Goal: Transaction & Acquisition: Book appointment/travel/reservation

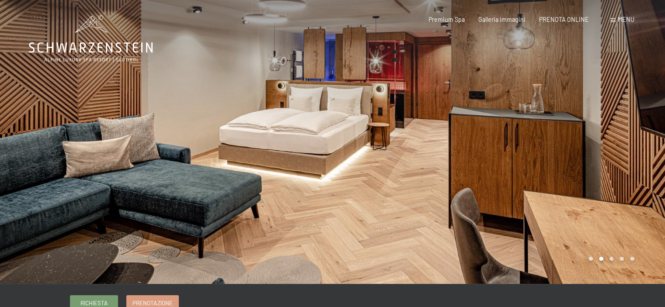
click at [565, 15] on div "Prenotazione Richiesta Premium Spa Galleria immagini PRENOTA ONLINE Menu DE IT …" at bounding box center [517, 19] width 233 height 9
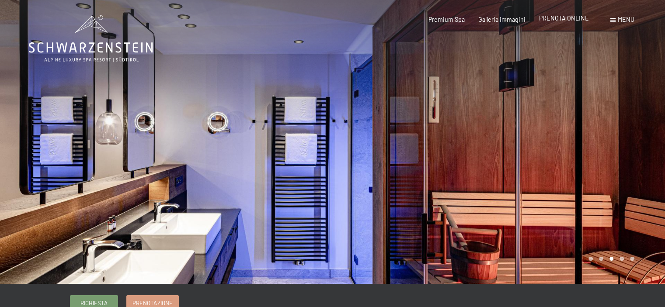
click at [560, 18] on span "PRENOTA ONLINE" at bounding box center [564, 17] width 50 height 7
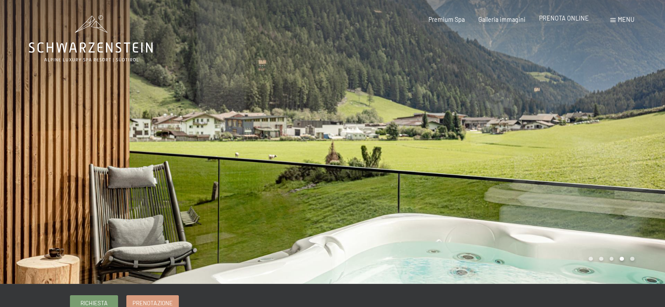
click at [557, 21] on span "PRENOTA ONLINE" at bounding box center [564, 17] width 50 height 7
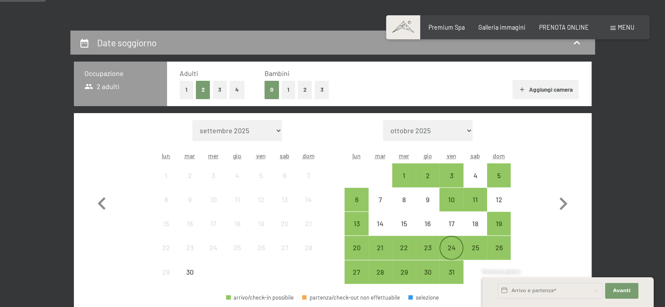
scroll to position [210, 0]
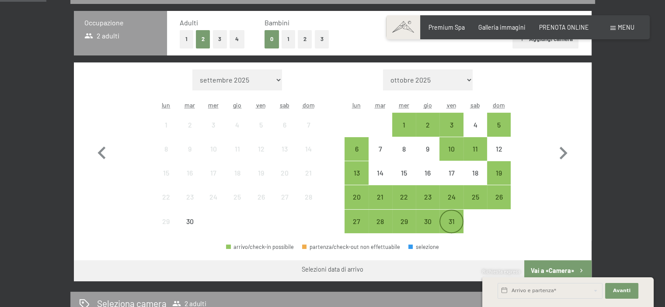
click at [453, 218] on div "31" at bounding box center [451, 229] width 22 height 22
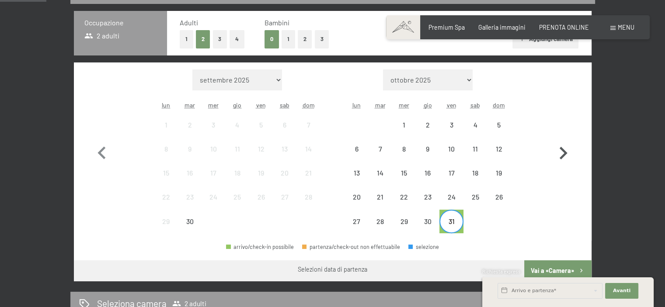
click at [560, 153] on icon "button" at bounding box center [562, 153] width 25 height 25
select select "[DATE]"
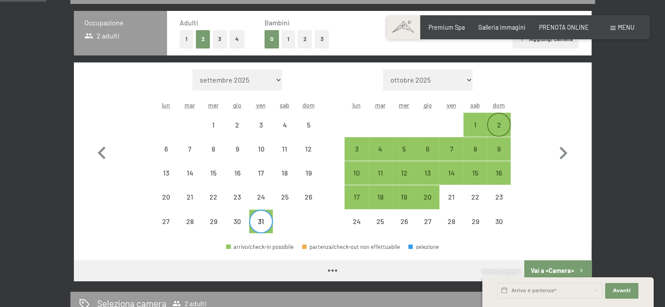
click at [495, 127] on div "2" at bounding box center [499, 133] width 22 height 22
select select "[DATE]"
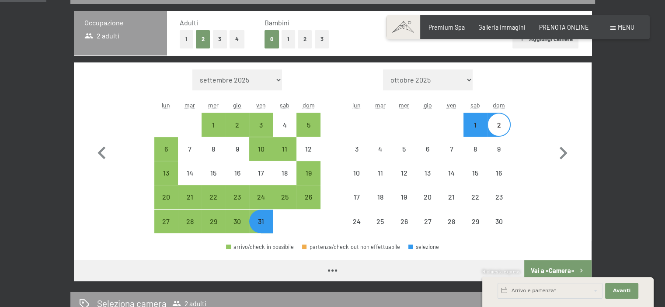
select select "[DATE]"
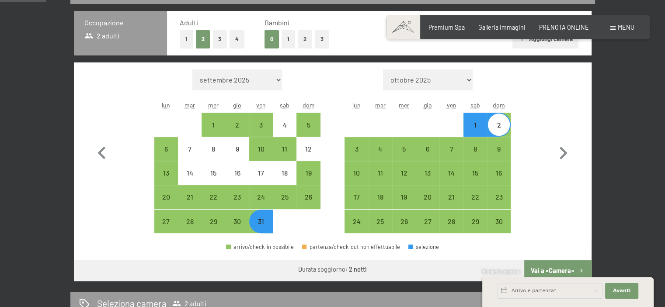
click at [561, 264] on button "Vai a «Camera»" at bounding box center [557, 271] width 67 height 21
select select "[DATE]"
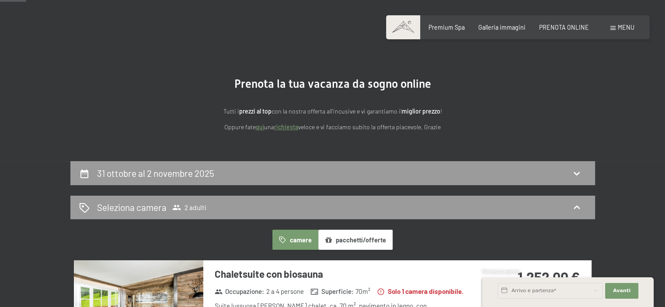
scroll to position [14, 0]
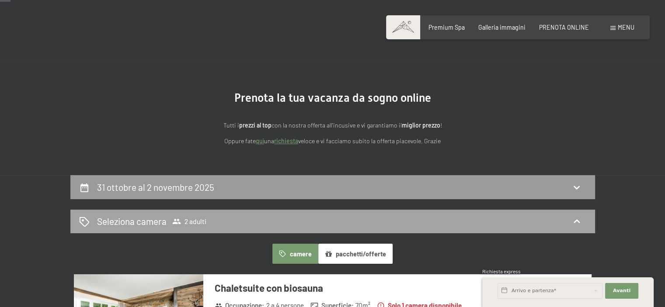
click at [276, 220] on div "Seleziona camera 2 adulti" at bounding box center [332, 221] width 507 height 13
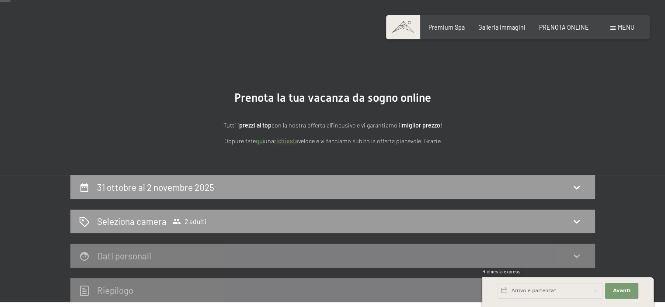
click at [280, 181] on span "Consenso marketing*" at bounding box center [281, 178] width 66 height 9
click at [244, 181] on input "Consenso marketing*" at bounding box center [239, 178] width 9 height 9
checkbox input "false"
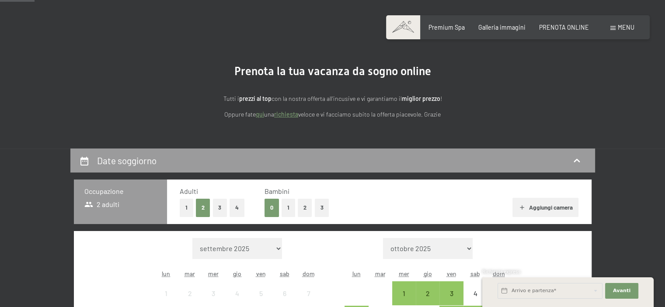
scroll to position [175, 0]
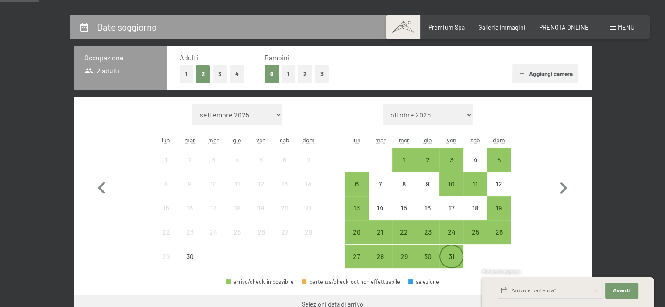
click at [451, 255] on div "31" at bounding box center [451, 264] width 22 height 22
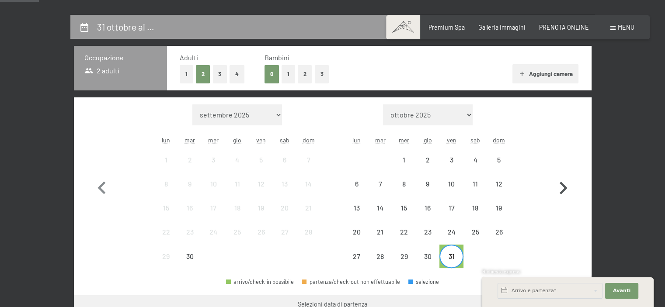
click at [565, 187] on icon "button" at bounding box center [564, 188] width 8 height 13
select select "[DATE]"
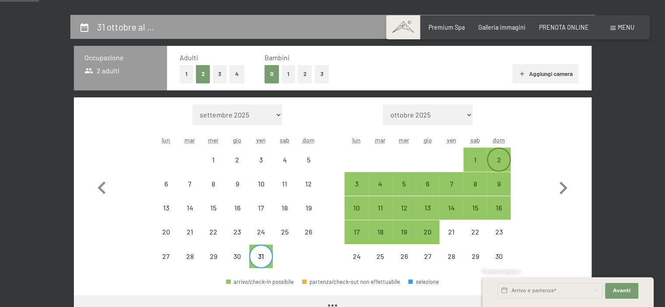
click at [494, 162] on div "2" at bounding box center [499, 168] width 22 height 22
select select "[DATE]"
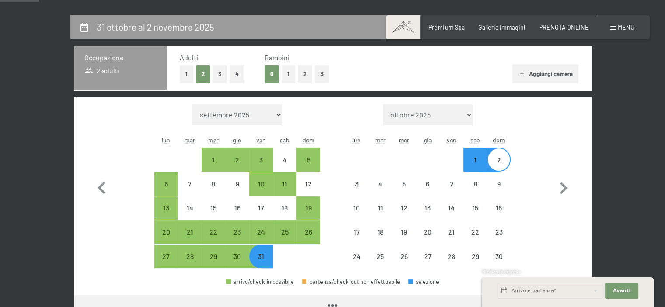
select select "[DATE]"
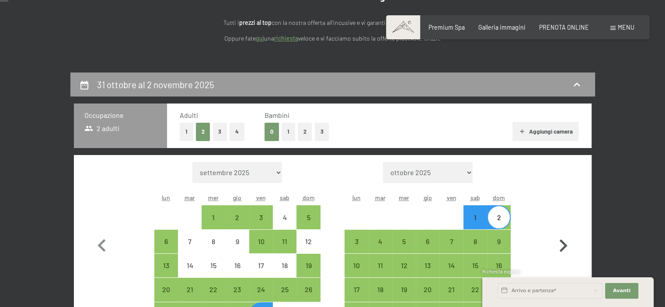
scroll to position [0, 0]
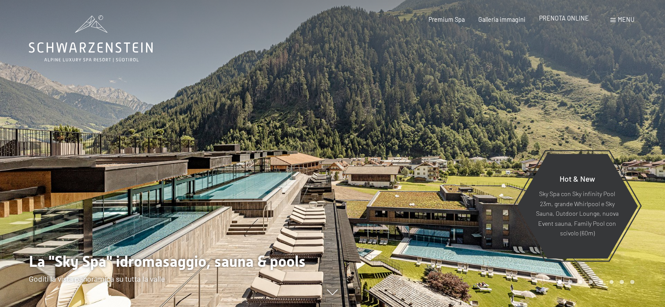
click at [560, 21] on span "PRENOTA ONLINE" at bounding box center [564, 17] width 50 height 7
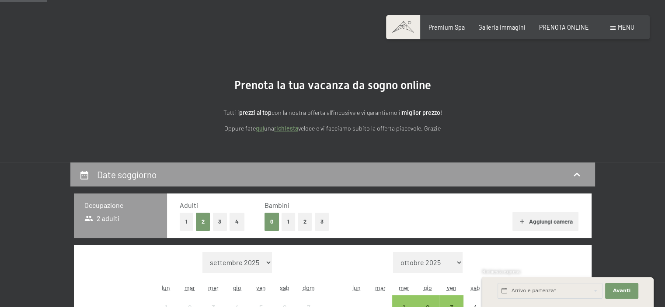
scroll to position [219, 0]
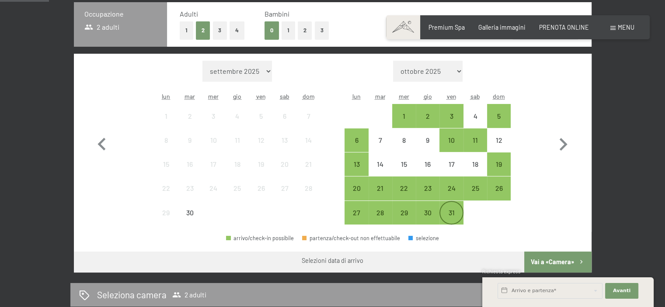
click at [456, 210] on div "31" at bounding box center [451, 220] width 22 height 22
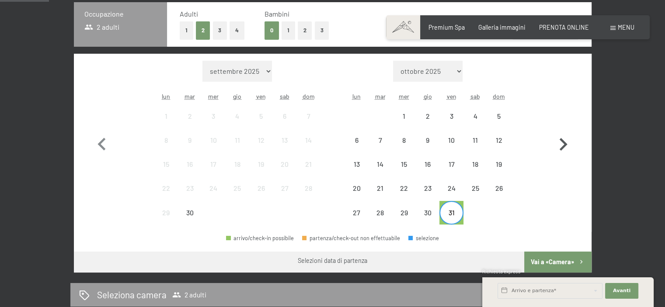
click at [561, 138] on icon "button" at bounding box center [564, 144] width 8 height 13
select select "[DATE]"
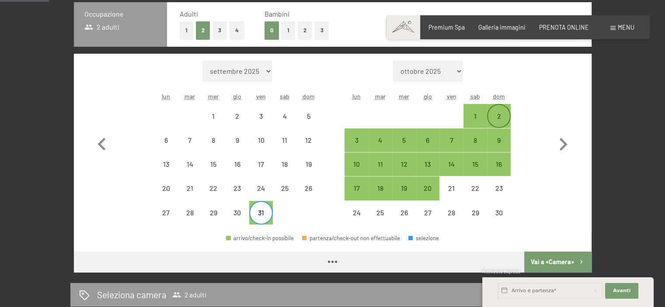
click at [491, 117] on div "2" at bounding box center [499, 124] width 22 height 22
select select "[DATE]"
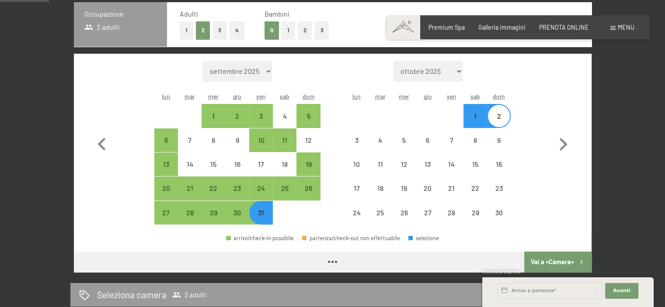
select select "[DATE]"
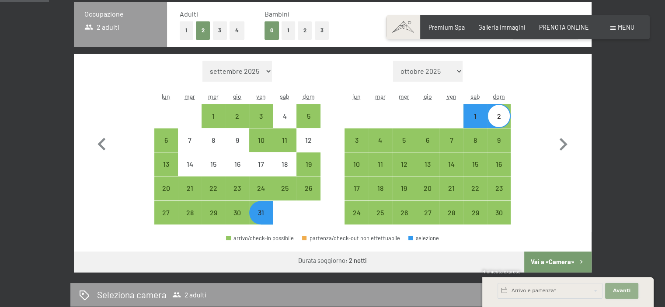
click at [619, 290] on span "Avanti" at bounding box center [621, 291] width 17 height 7
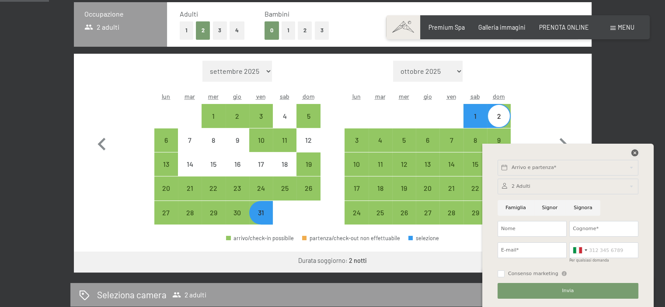
click at [632, 151] on icon at bounding box center [634, 153] width 7 height 7
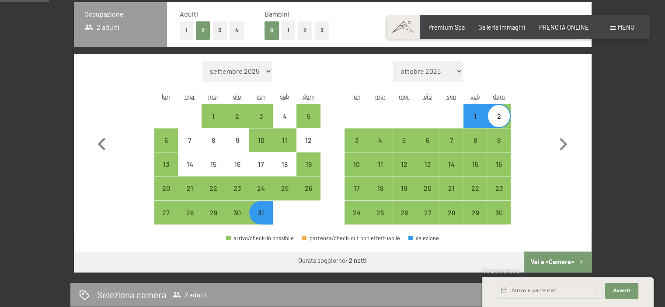
click at [565, 260] on button "Vai a «Camera»" at bounding box center [557, 262] width 67 height 21
select select "[DATE]"
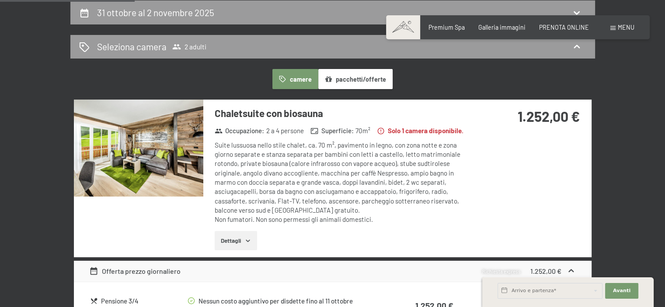
scroll to position [58, 0]
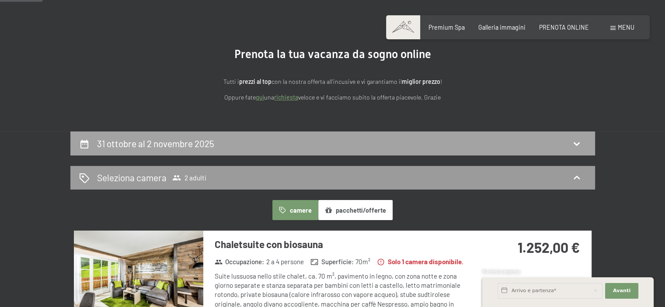
click at [112, 138] on h2 "31 ottobre al 2 novembre 2025" at bounding box center [155, 143] width 117 height 11
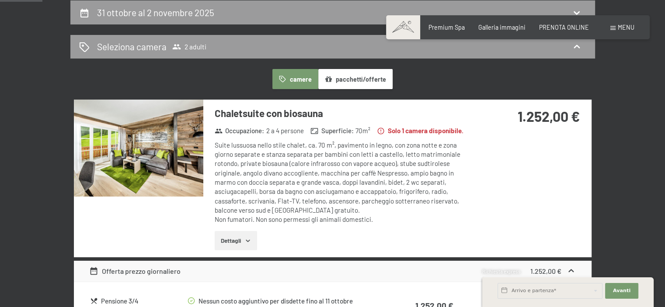
select select "[DATE]"
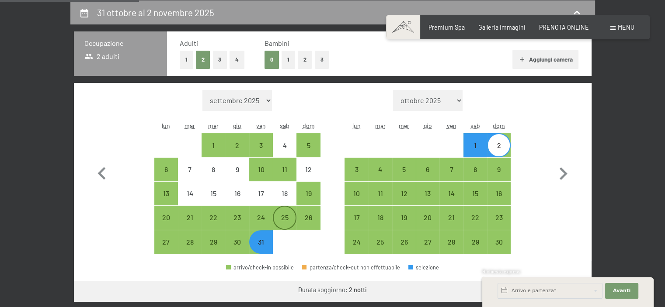
click at [283, 219] on div "25" at bounding box center [285, 225] width 22 height 22
select select "[DATE]"
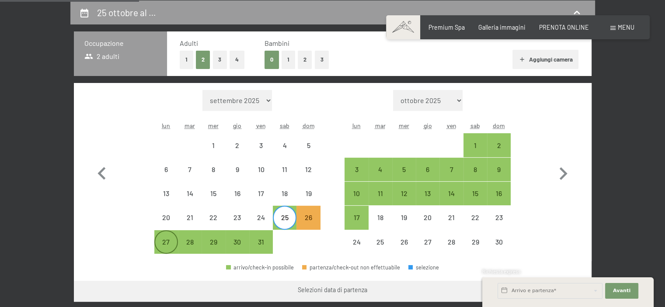
click at [173, 242] on div "27" at bounding box center [166, 250] width 22 height 22
select select "[DATE]"
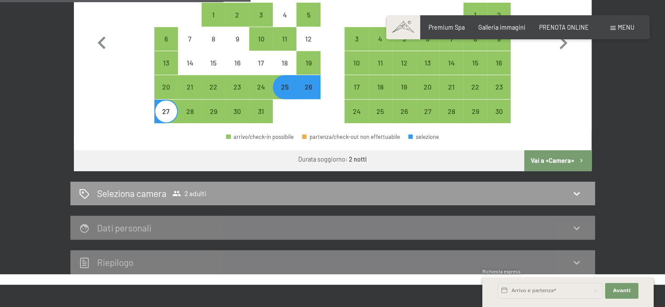
scroll to position [320, 0]
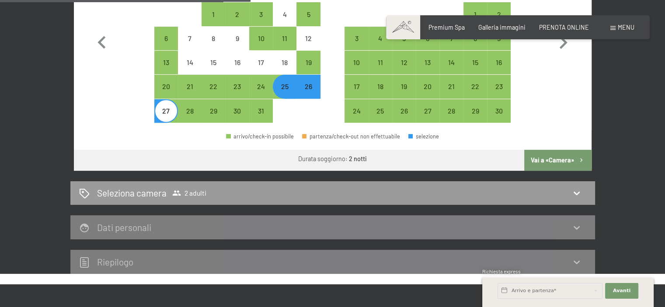
click at [563, 160] on button "Vai a «Camera»" at bounding box center [557, 160] width 67 height 21
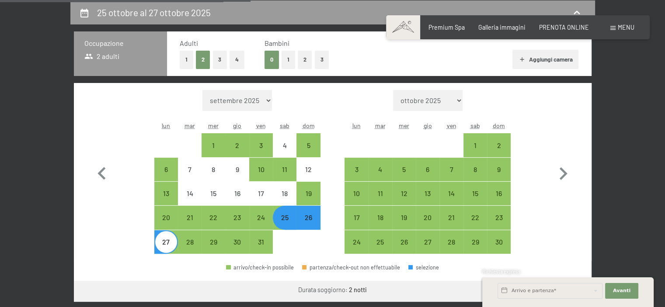
select select "[DATE]"
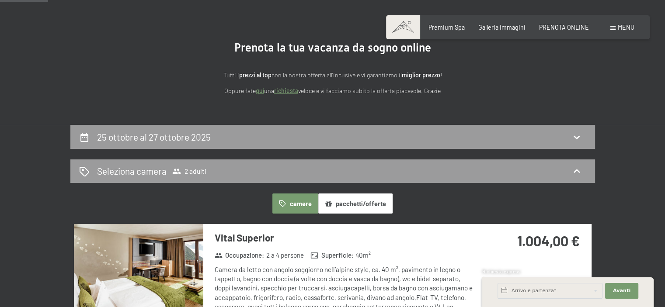
scroll to position [0, 0]
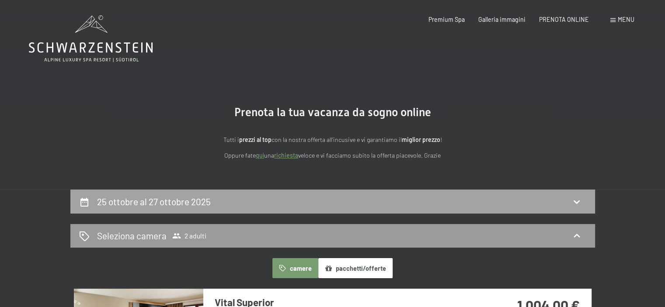
click at [173, 199] on h2 "25 ottobre al 27 ottobre 2025" at bounding box center [154, 201] width 114 height 11
select select "[DATE]"
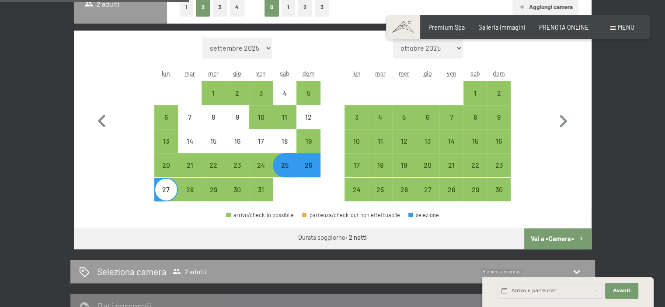
scroll to position [189, 0]
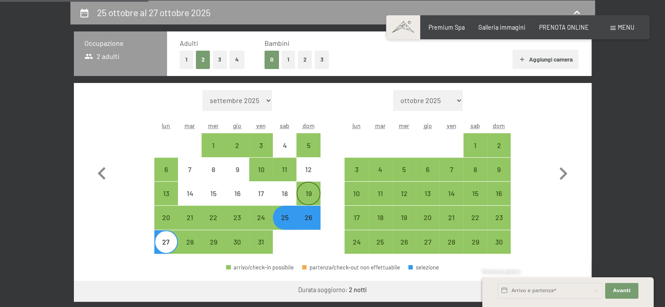
click at [307, 195] on div "19" at bounding box center [308, 201] width 22 height 22
select select "[DATE]"
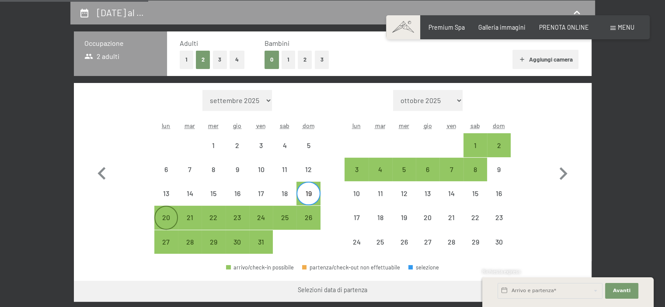
click at [160, 214] on div "20" at bounding box center [166, 225] width 22 height 22
select select "[DATE]"
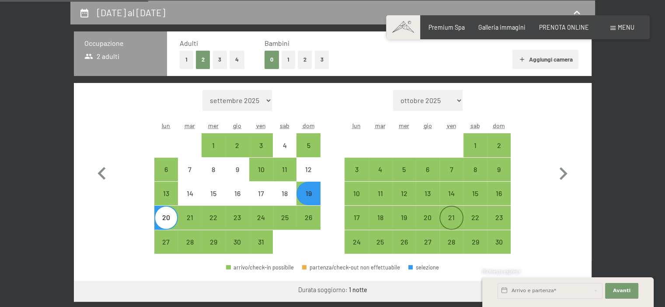
click at [445, 217] on div "21" at bounding box center [451, 225] width 22 height 22
select select "[DATE]"
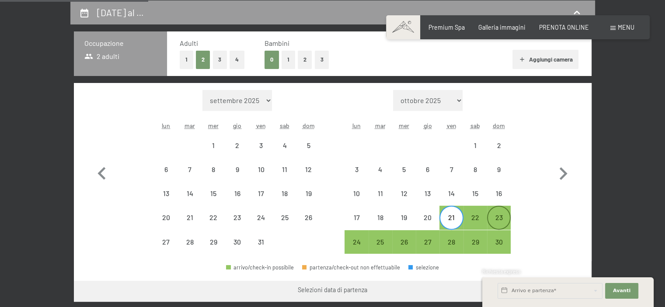
click at [499, 218] on div "23" at bounding box center [499, 225] width 22 height 22
select select "[DATE]"
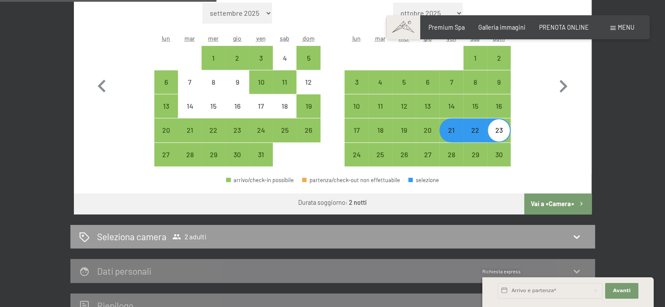
click at [558, 202] on button "Vai a «Camera»" at bounding box center [557, 204] width 67 height 21
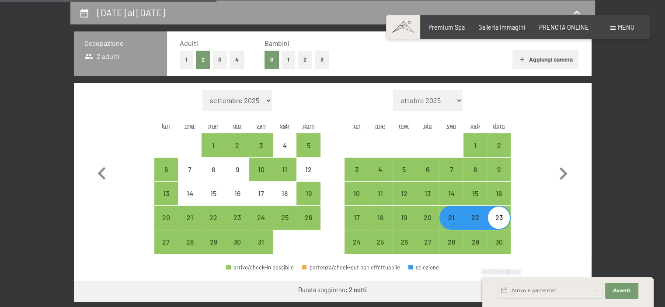
select select "[DATE]"
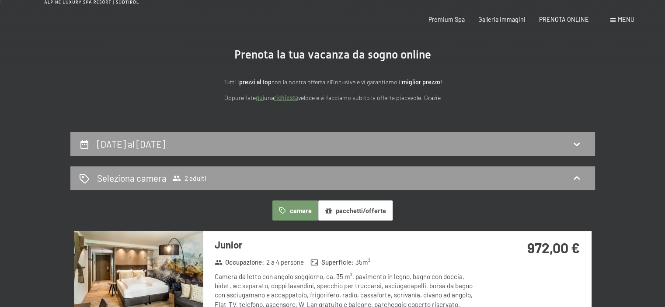
scroll to position [0, 0]
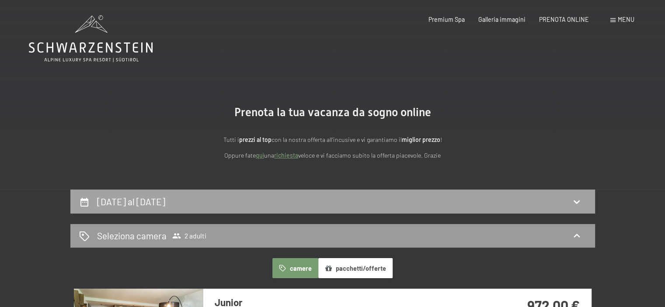
click at [155, 194] on div "[DATE] al [DATE]" at bounding box center [332, 202] width 525 height 24
select select "[DATE]"
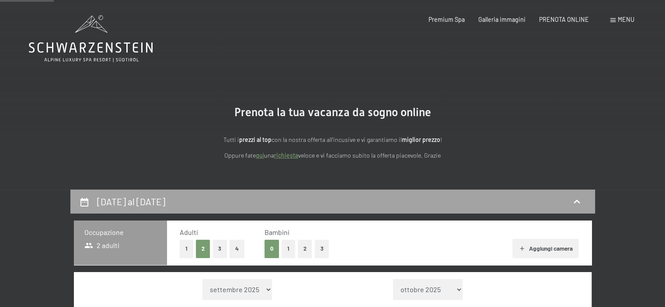
scroll to position [189, 0]
